Goal: Communication & Community: Answer question/provide support

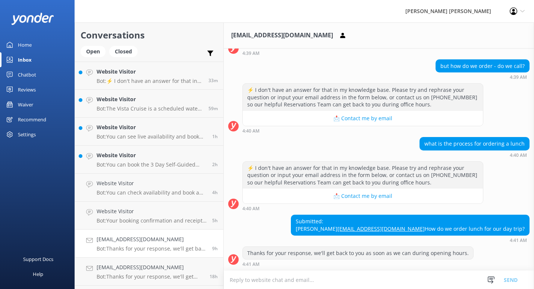
scroll to position [337, 0]
click at [144, 80] on p "Bot: ⚡ I don't have an answer for that in my knowledge base. Please try and rep…" at bounding box center [150, 81] width 106 height 7
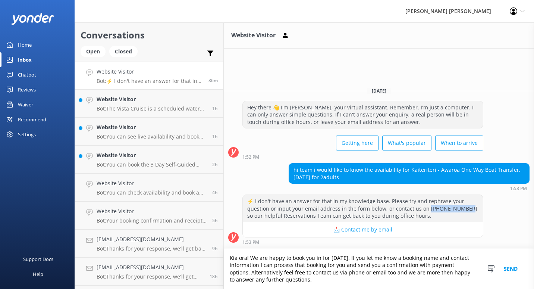
drag, startPoint x: 461, startPoint y: 208, endPoint x: 425, endPoint y: 210, distance: 36.3
click at [425, 210] on div "⚡ I don't have an answer for that in my knowledge base. Please try and rephrase…" at bounding box center [363, 208] width 240 height 27
copy div "[PHONE_NUMBER]"
click at [348, 284] on textarea "Kia ora! We are happy to book you in for [DATE]. If you let me know a booking n…" at bounding box center [379, 269] width 310 height 40
click at [363, 274] on textarea "Kia ora! We are happy to book you in for [DATE]. If you let me know a booking n…" at bounding box center [379, 269] width 310 height 40
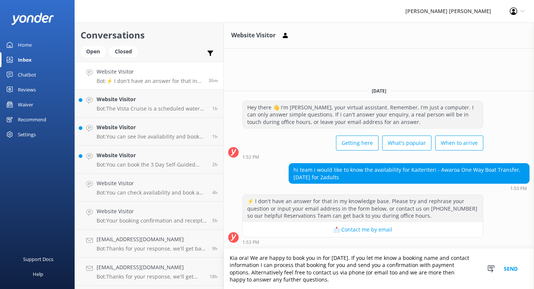
paste textarea "[PHONE_NUMBER]"
click at [425, 273] on textarea "Kia ora! We are happy to book you in for [DATE]. If you let me know a booking n…" at bounding box center [379, 269] width 310 height 40
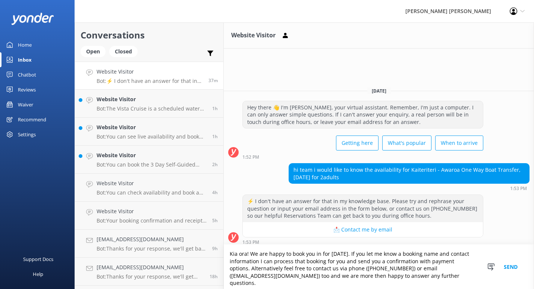
click at [296, 281] on textarea "Kia ora! We are happy to book you in for [DATE]. If you let me know a booking n…" at bounding box center [379, 266] width 310 height 44
click at [297, 261] on textarea "Kia ora! We are happy to book you in for [DATE]. If you let me know a booking n…" at bounding box center [379, 266] width 310 height 44
click at [326, 257] on textarea "Kia ora! We are happy to book you in for [DATE]. If you let me know a booking n…" at bounding box center [379, 266] width 310 height 44
type textarea "Kia ora! We are happy to book you in for [DATE]. If you let me know a booking n…"
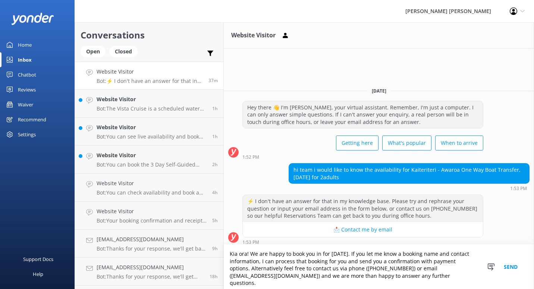
click at [510, 268] on button "Send" at bounding box center [511, 266] width 28 height 44
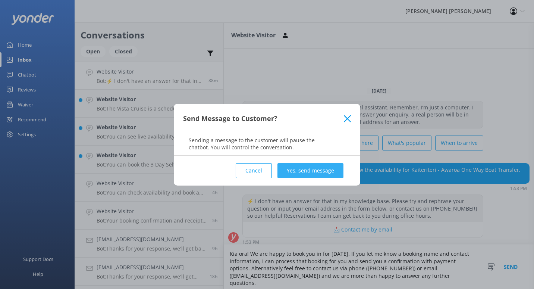
click at [316, 169] on button "Yes, send message" at bounding box center [311, 170] width 66 height 15
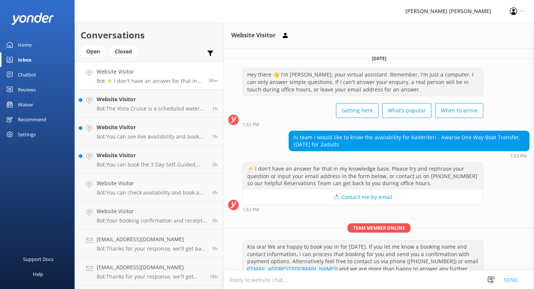
scroll to position [16, 0]
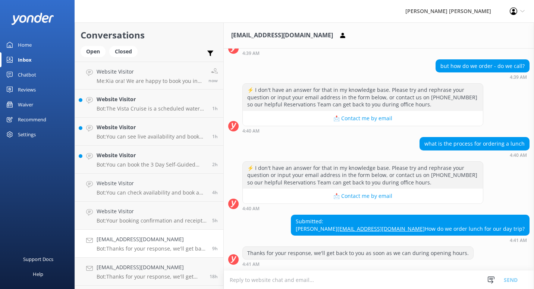
scroll to position [337, 0]
click at [363, 279] on textarea at bounding box center [379, 280] width 310 height 18
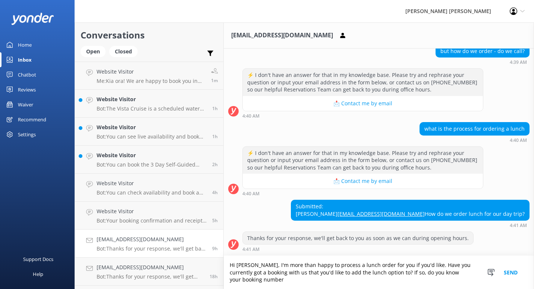
scroll to position [352, 0]
type textarea "Hi Jennifer, I'm more than happy to process a lunch order for you if you'd like…"
drag, startPoint x: 259, startPoint y: 279, endPoint x: 223, endPoint y: 265, distance: 38.5
click at [223, 265] on div "Conversations Open Closed Important Converted Assigned to me Unassigned Website…" at bounding box center [305, 155] width 460 height 266
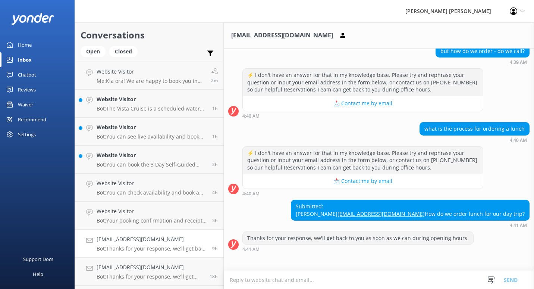
scroll to position [337, 0]
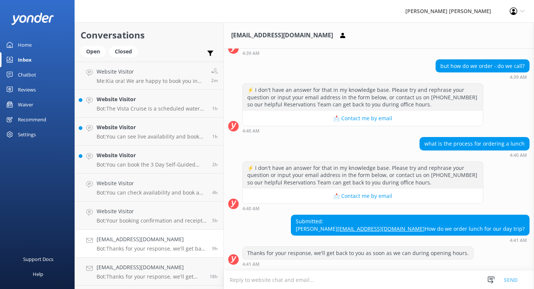
paste textarea "Hi Jennifer, I'm more than happy to process a lunch order for you if you'd like…"
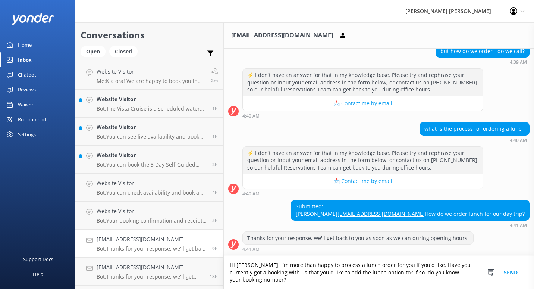
scroll to position [352, 0]
drag, startPoint x: 277, startPoint y: 283, endPoint x: 260, endPoint y: 267, distance: 23.2
click at [260, 267] on textarea "Hi Jennifer, I'm more than happy to process a lunch order for you if you'd like…" at bounding box center [379, 272] width 310 height 33
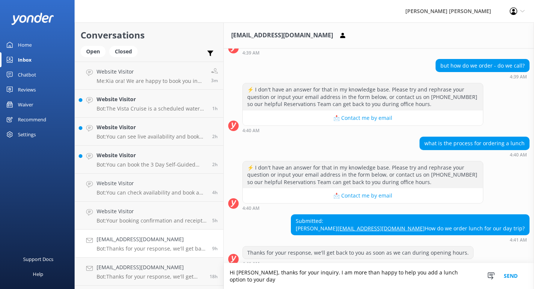
scroll to position [344, 0]
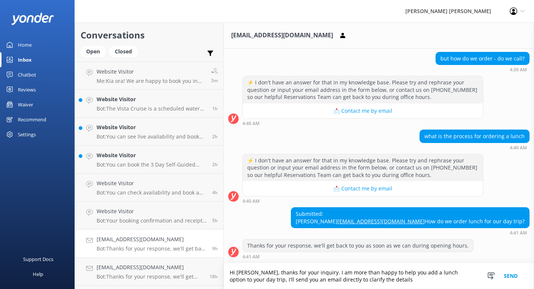
click at [376, 276] on textarea "Hi Jennifer, thanks for your inquiry. I am more than happy to help you add a lu…" at bounding box center [379, 276] width 310 height 26
click at [375, 278] on textarea "Hi Jennifer, thanks for your inquiry. I am more than happy to help you add a lu…" at bounding box center [379, 276] width 310 height 26
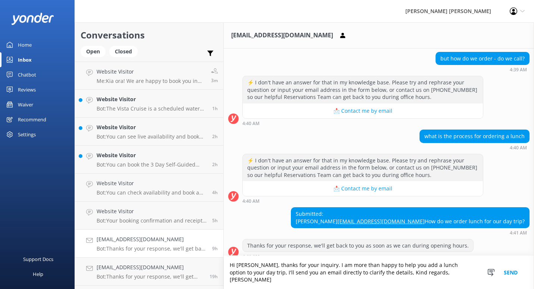
type textarea "Hi Jennifer, thanks for your inquiry. I am more than happy to help you add a lu…"
click at [515, 277] on button "Send" at bounding box center [511, 272] width 28 height 33
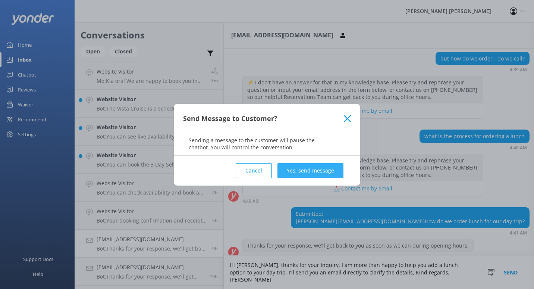
click at [310, 171] on button "Yes, send message" at bounding box center [311, 170] width 66 height 15
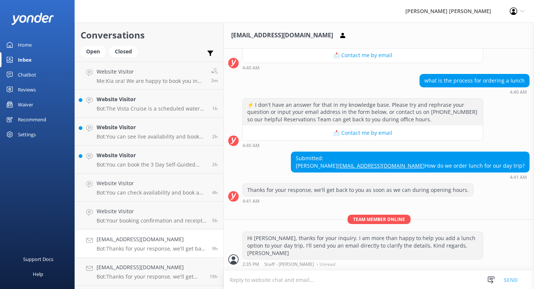
scroll to position [393, 0]
click at [425, 166] on link "[EMAIL_ADDRESS][DOMAIN_NAME]" at bounding box center [381, 165] width 87 height 7
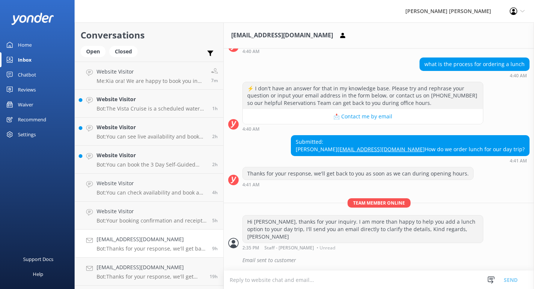
scroll to position [409, 0]
click at [150, 109] on p "Bot: The Vista Cruise is a scheduled water taxi service that typically uses the…" at bounding box center [152, 108] width 110 height 7
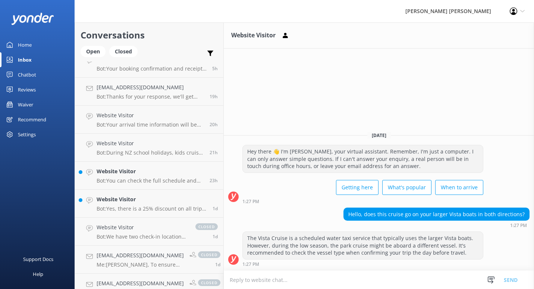
scroll to position [187, 0]
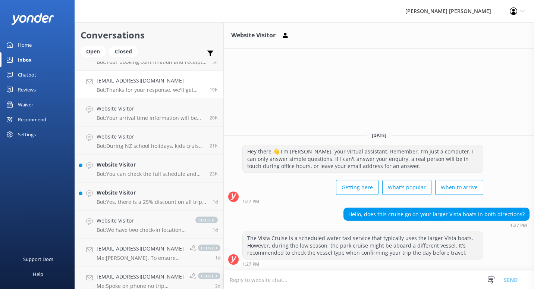
click at [132, 81] on h4 "[EMAIL_ADDRESS][DOMAIN_NAME]" at bounding box center [150, 80] width 107 height 8
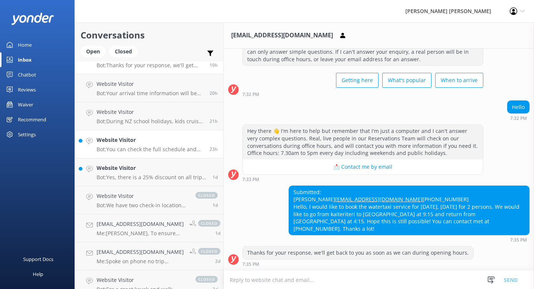
scroll to position [299, 0]
